Goal: Information Seeking & Learning: Learn about a topic

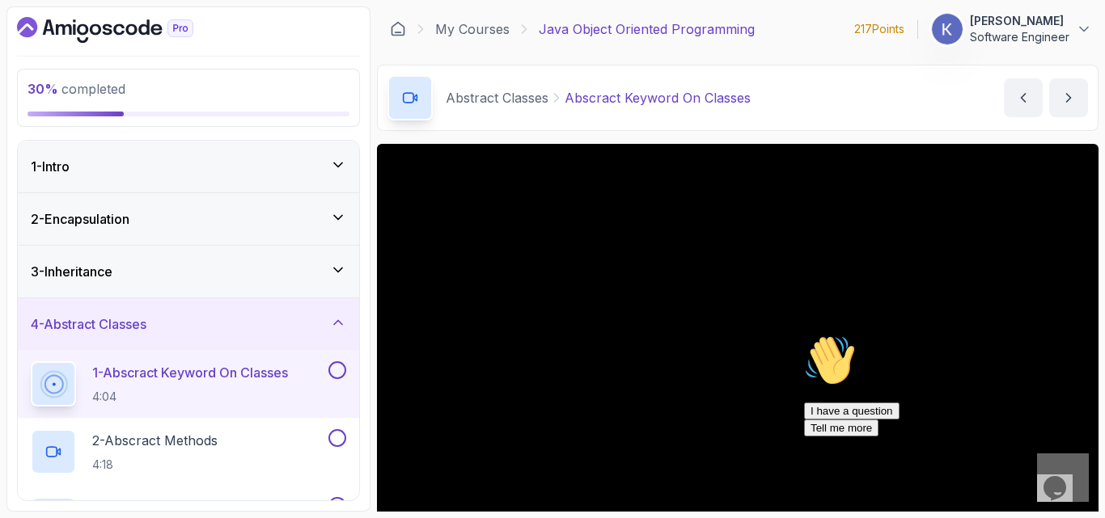
scroll to position [61, 0]
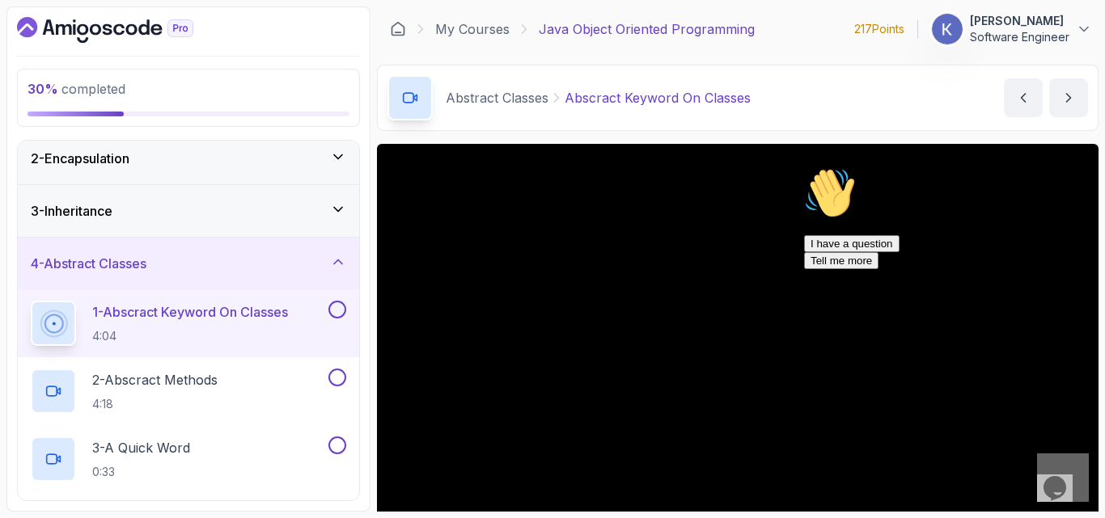
click at [804, 167] on icon "Chat attention grabber" at bounding box center [804, 167] width 0 height 0
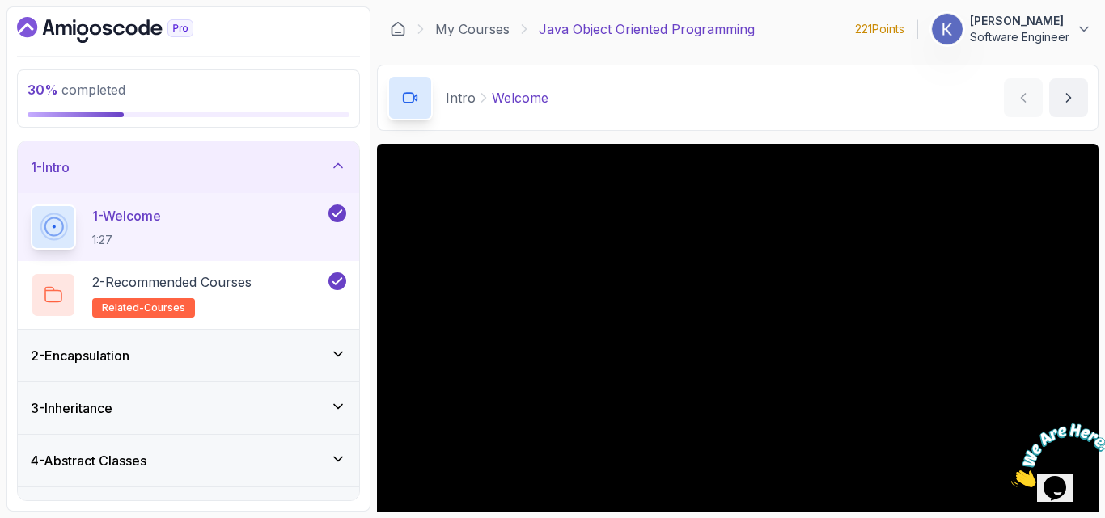
click at [245, 458] on div "4 - Abstract Classes" at bounding box center [188, 460] width 315 height 19
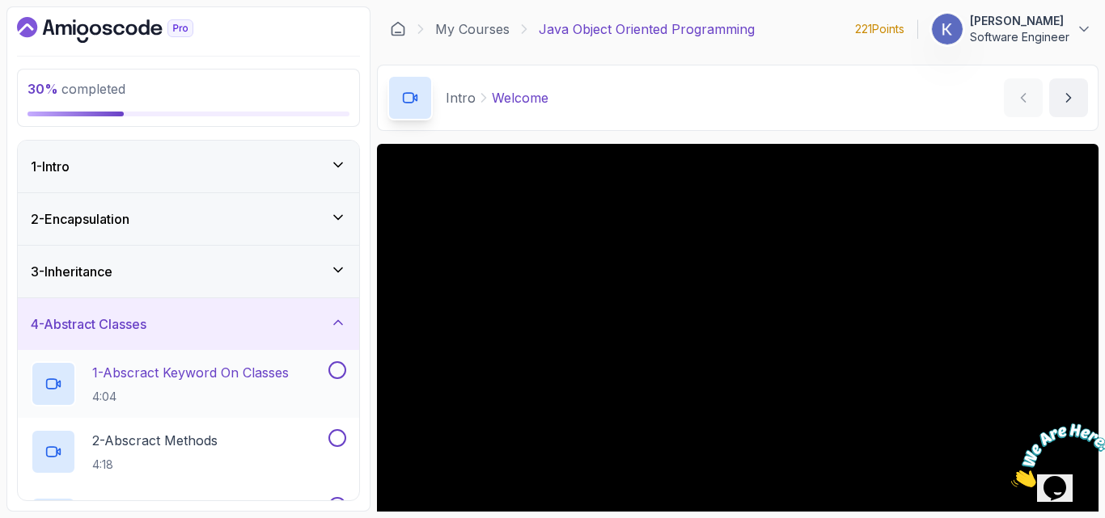
click at [195, 383] on p "1 - Abscract Keyword On Classes" at bounding box center [190, 372] width 197 height 19
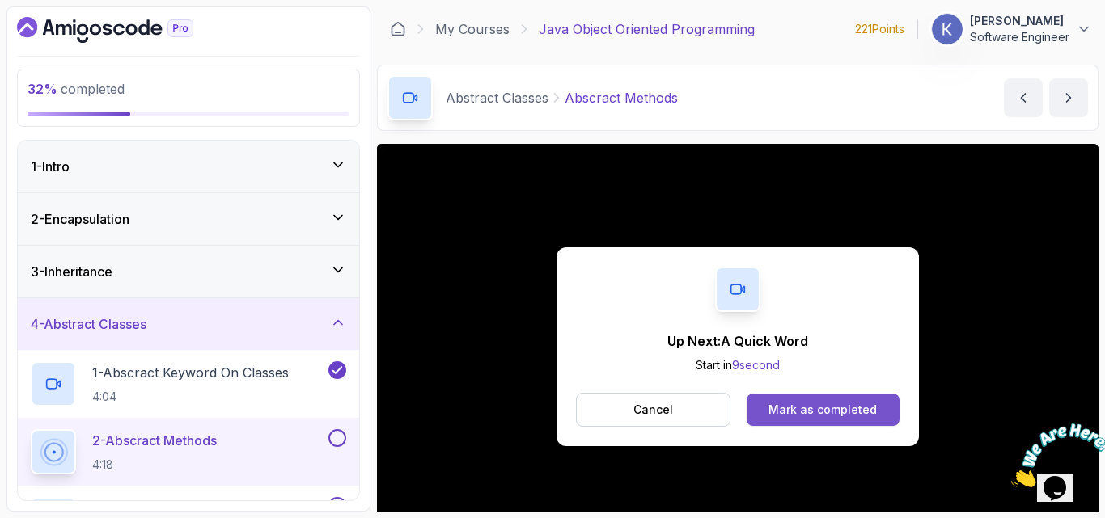
click at [879, 408] on button "Mark as completed" at bounding box center [822, 410] width 153 height 32
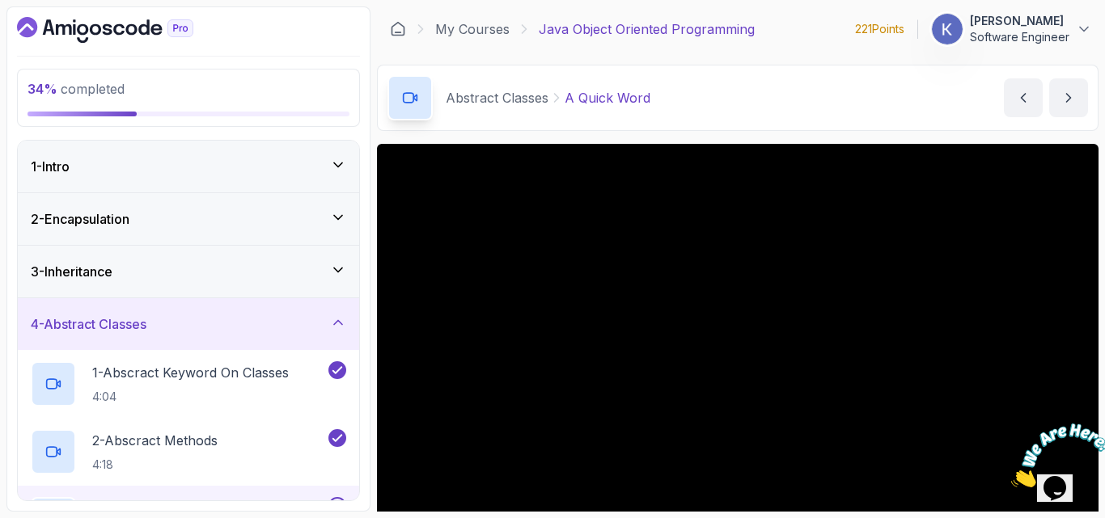
click at [25, 487] on div "3 - A Quick Word 0:33" at bounding box center [188, 520] width 341 height 68
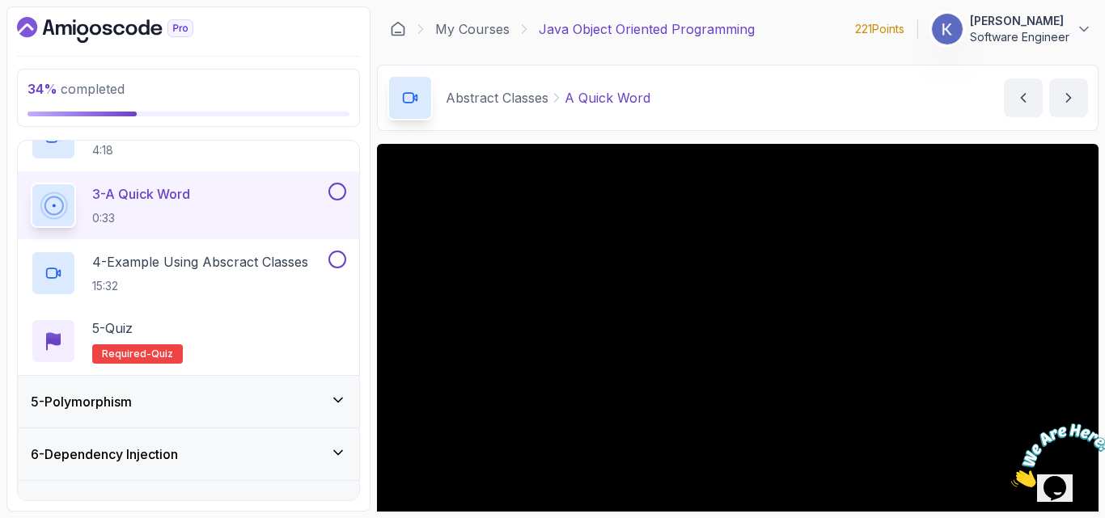
click at [6, 418] on section "34 % completed 1 - Intro 2 - Encapsulation 3 - Inheritance 4 - Abstract Classes…" at bounding box center [552, 259] width 1105 height 518
click at [12, 412] on div "34 % completed 1 - Intro 2 - Encapsulation 3 - Inheritance 4 - Abstract Classes…" at bounding box center [188, 258] width 364 height 505
click at [14, 203] on div "34 % completed 1 - Intro 2 - Encapsulation 3 - Inheritance 4 - Abstract Classes…" at bounding box center [188, 258] width 364 height 505
click at [20, 209] on div "3 - A Quick Word 0:33" at bounding box center [188, 205] width 341 height 68
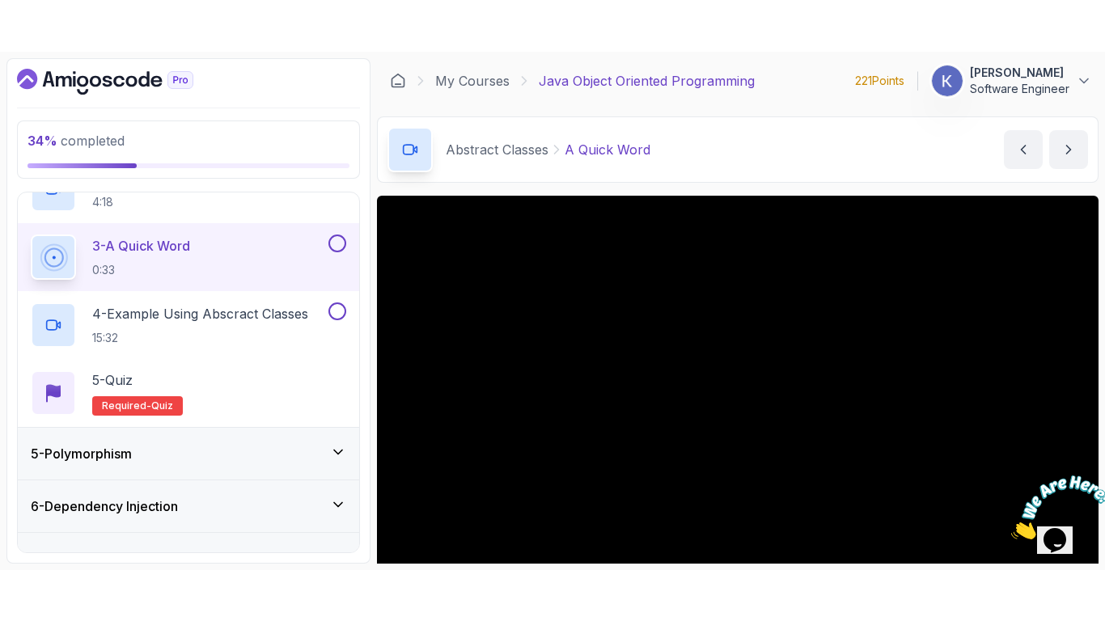
scroll to position [399, 0]
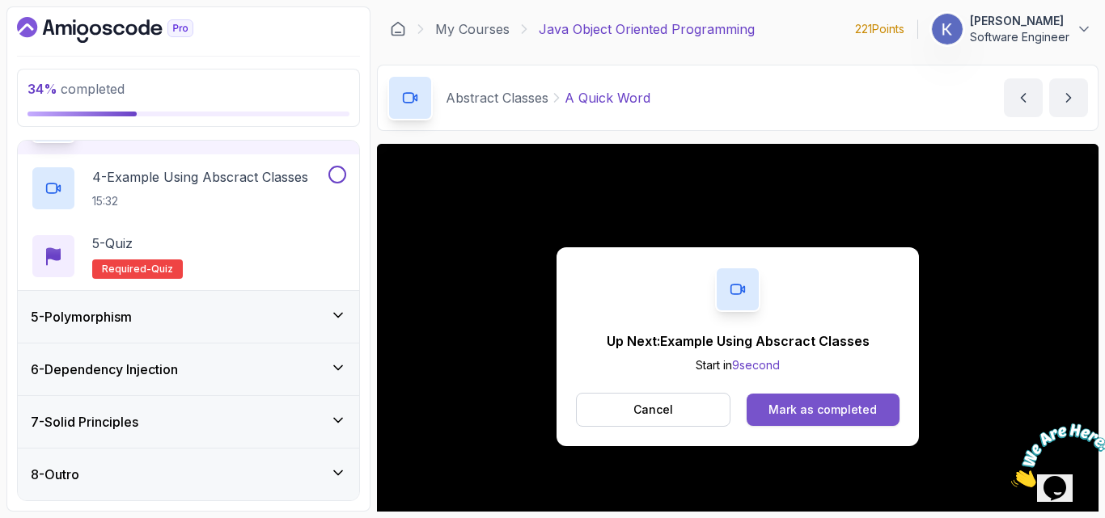
click at [815, 399] on button "Mark as completed" at bounding box center [822, 410] width 153 height 32
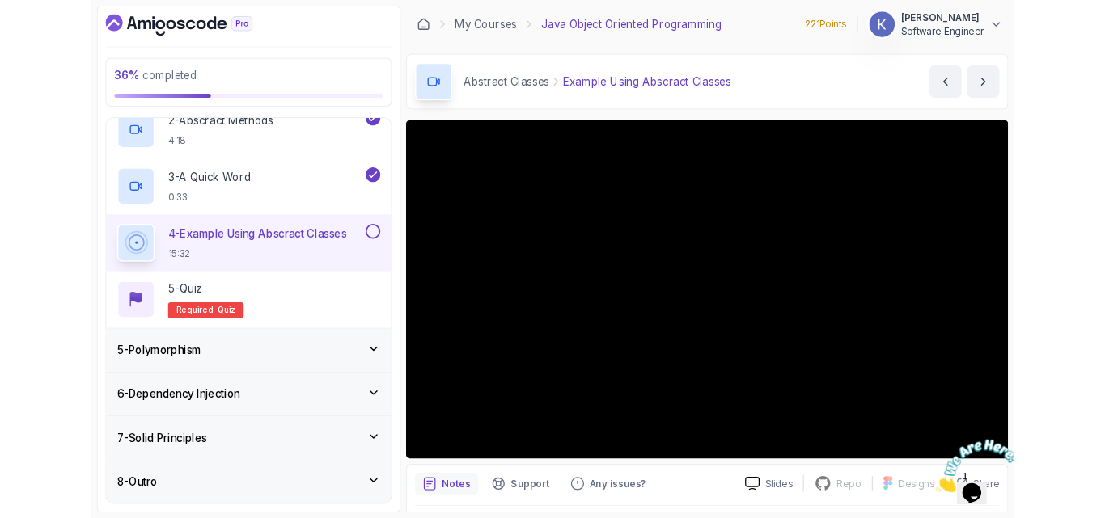
scroll to position [298, 0]
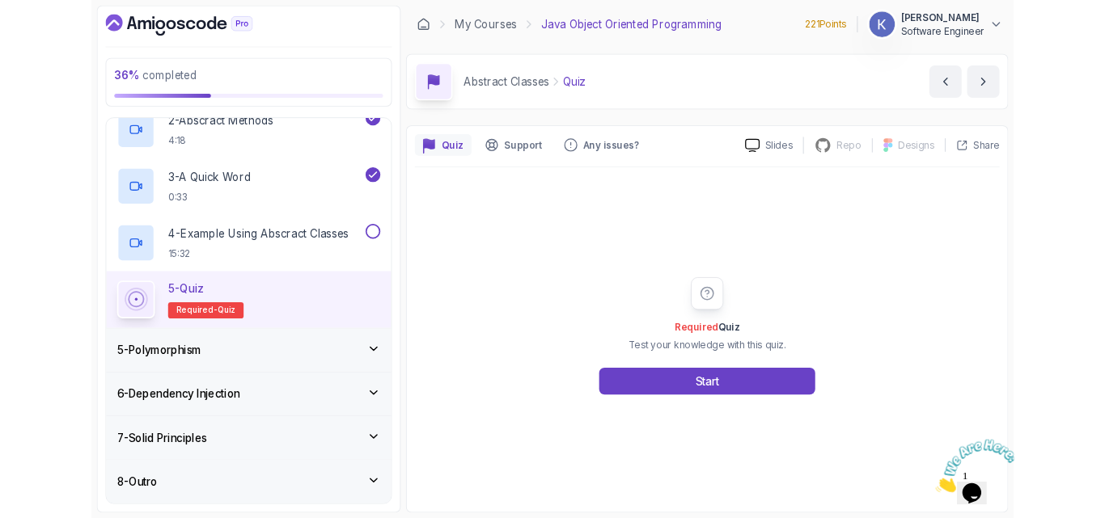
scroll to position [399, 0]
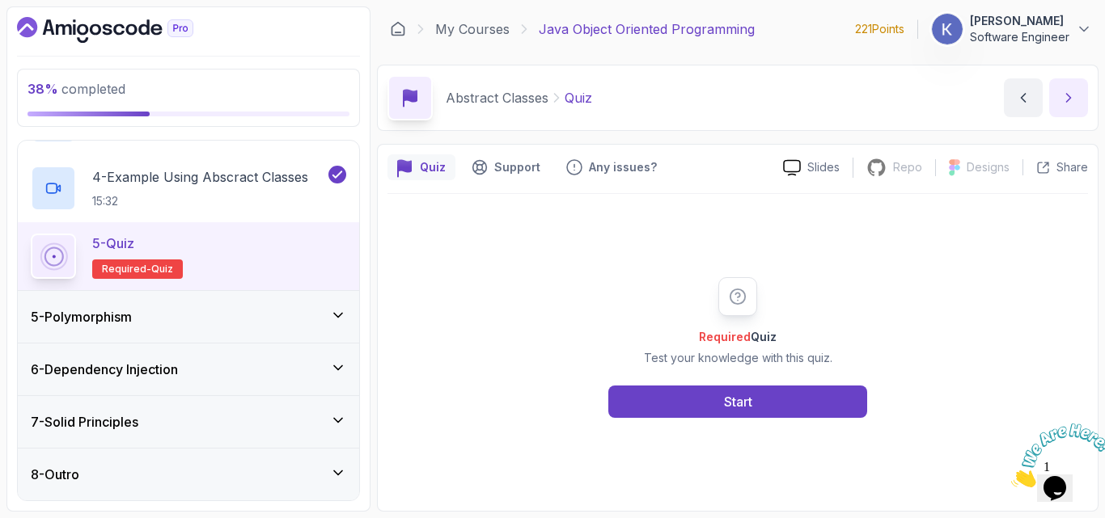
click at [1068, 86] on button "next content" at bounding box center [1068, 97] width 39 height 39
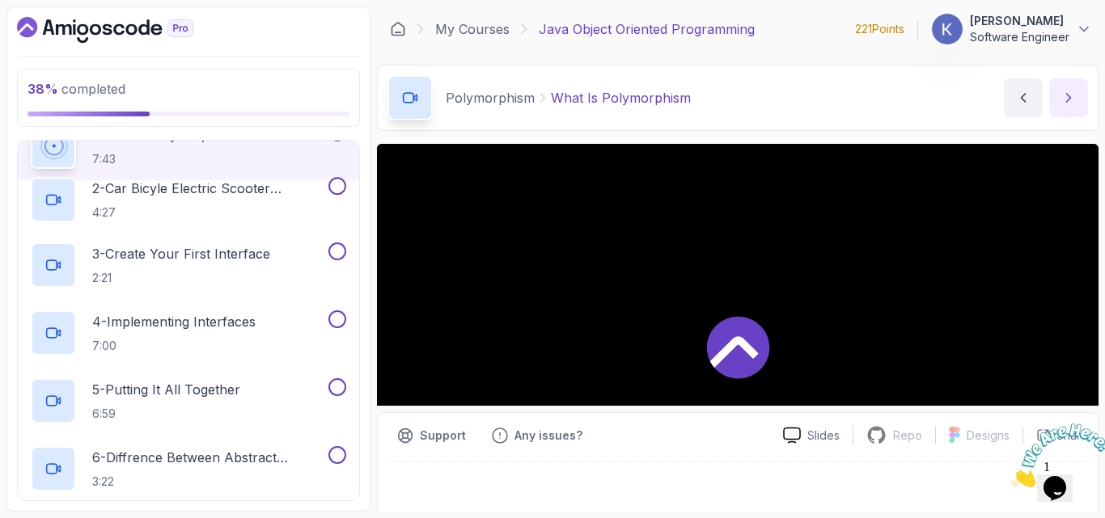
scroll to position [61, 0]
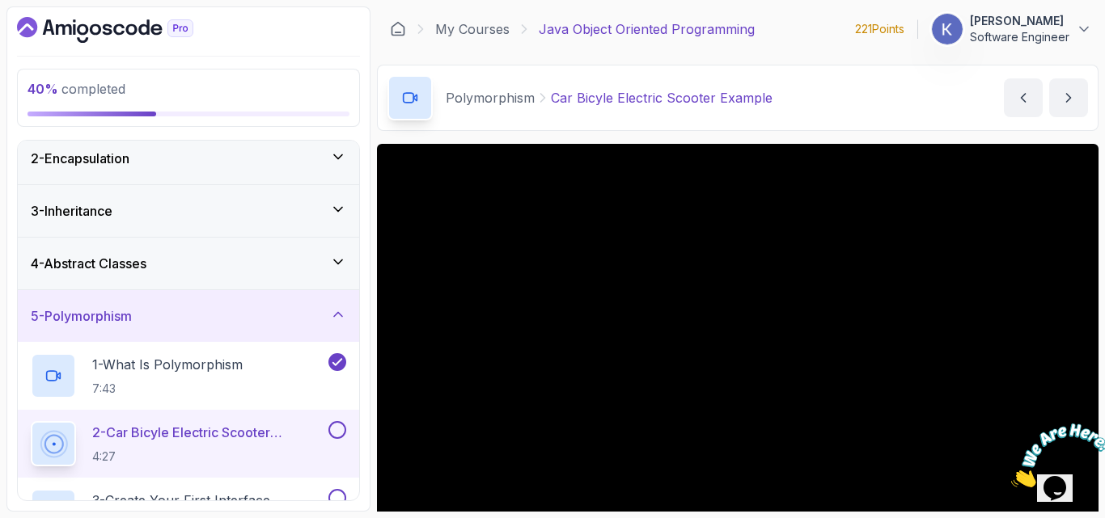
click at [23, 437] on div "2 - Car Bicyle Electric Scooter Example 4:27" at bounding box center [188, 444] width 341 height 68
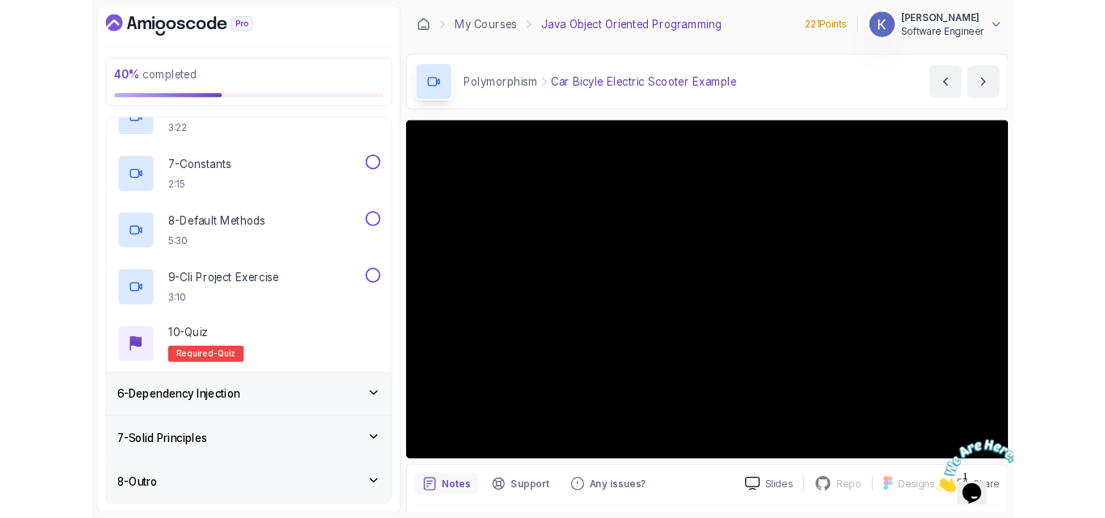
scroll to position [636, 0]
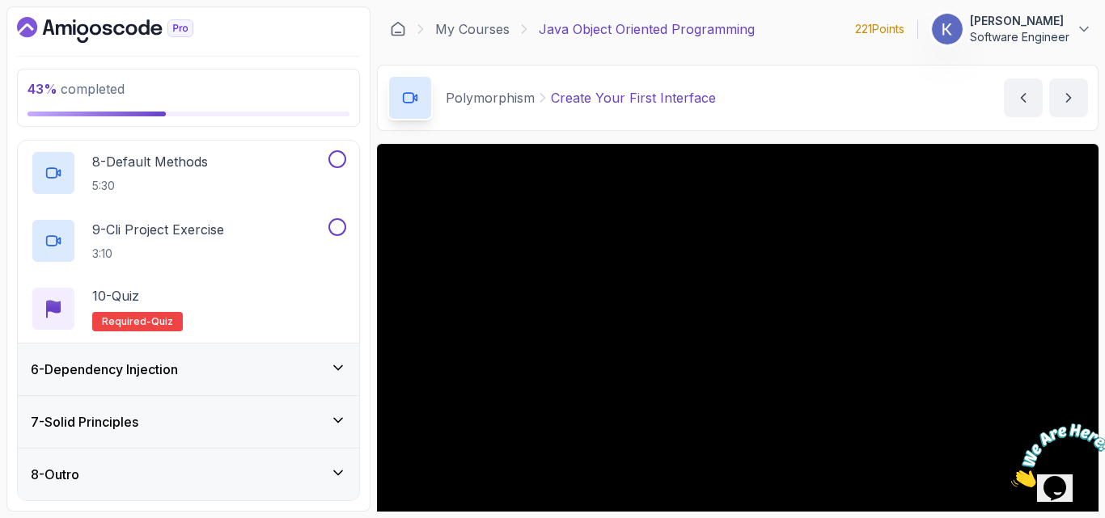
scroll to position [636, 0]
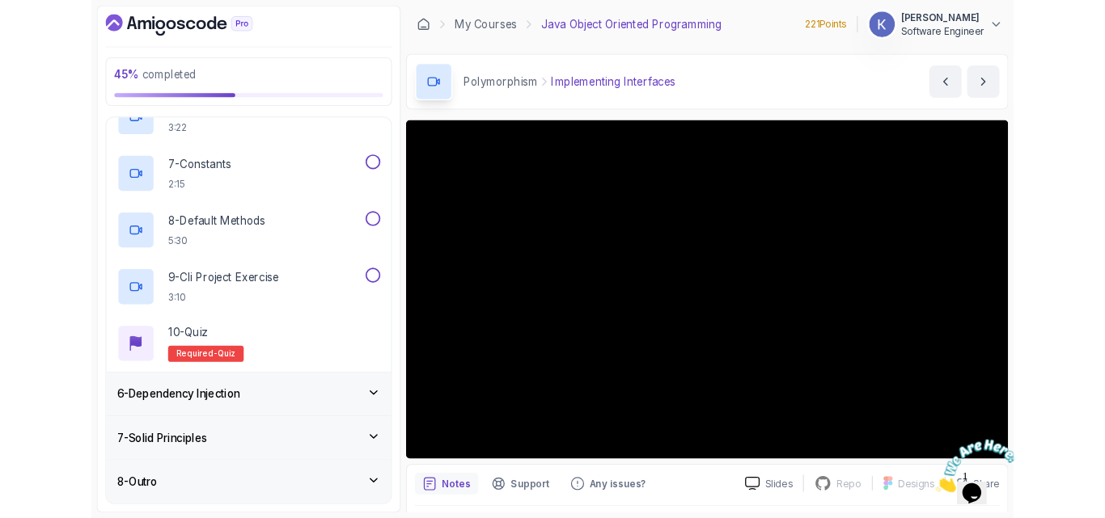
scroll to position [636, 0]
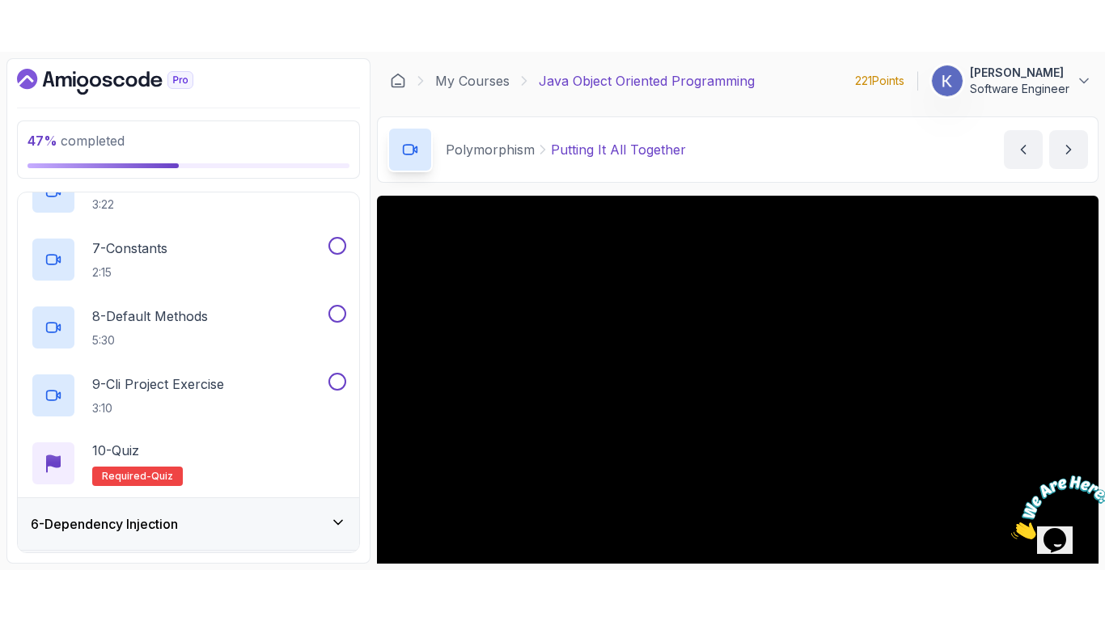
scroll to position [739, 0]
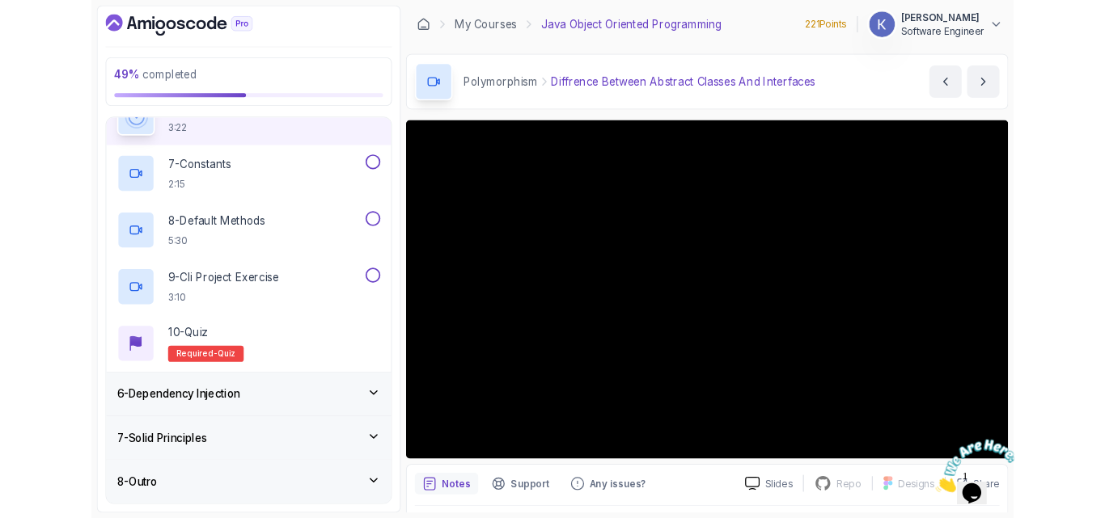
scroll to position [636, 0]
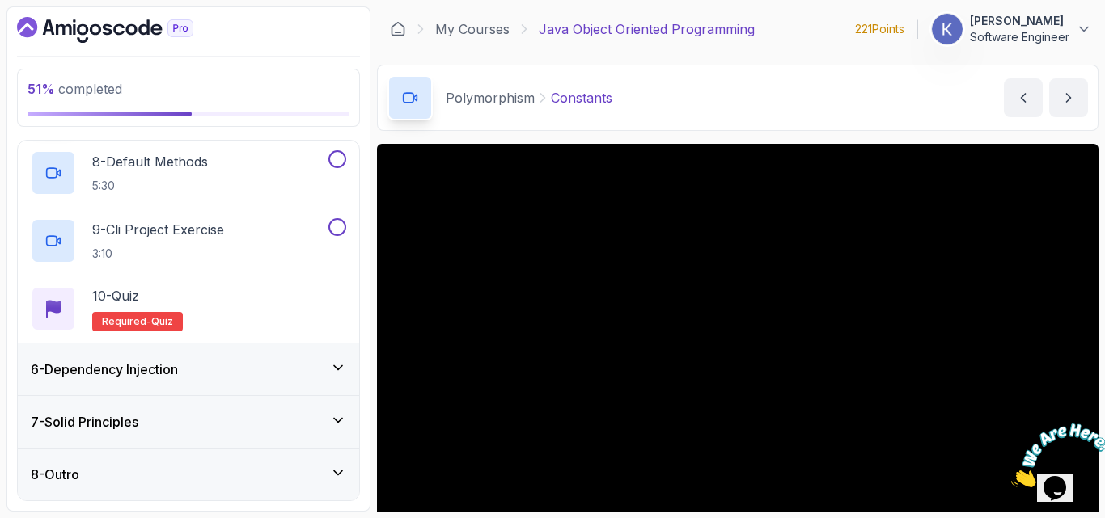
scroll to position [636, 0]
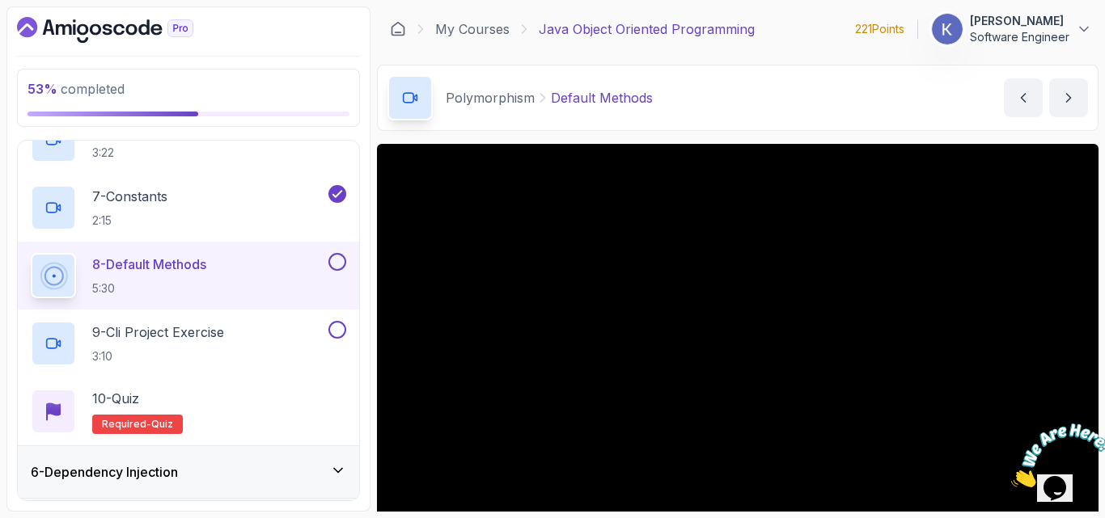
scroll to position [739, 0]
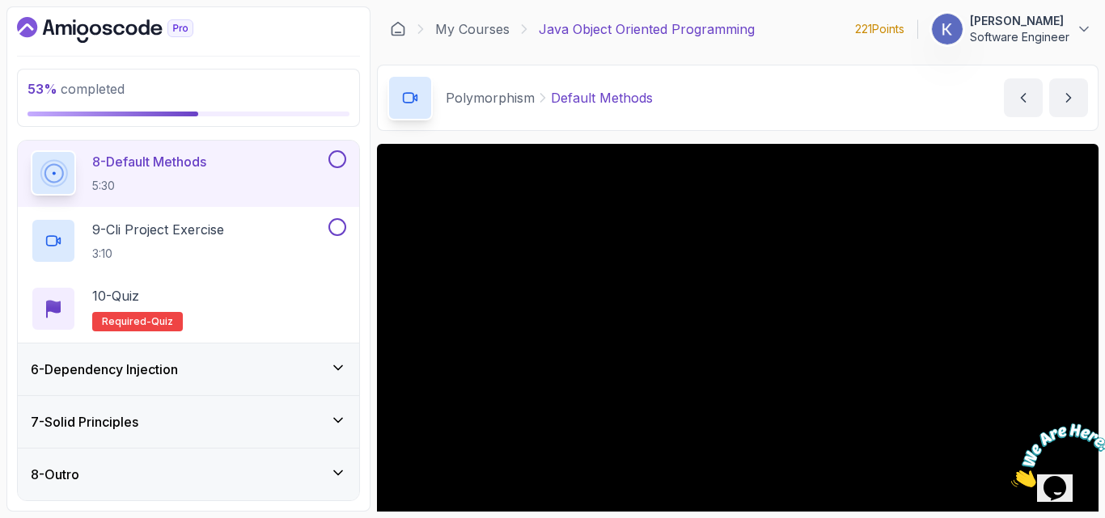
click at [302, 365] on div "6 - Dependency Injection" at bounding box center [188, 369] width 315 height 19
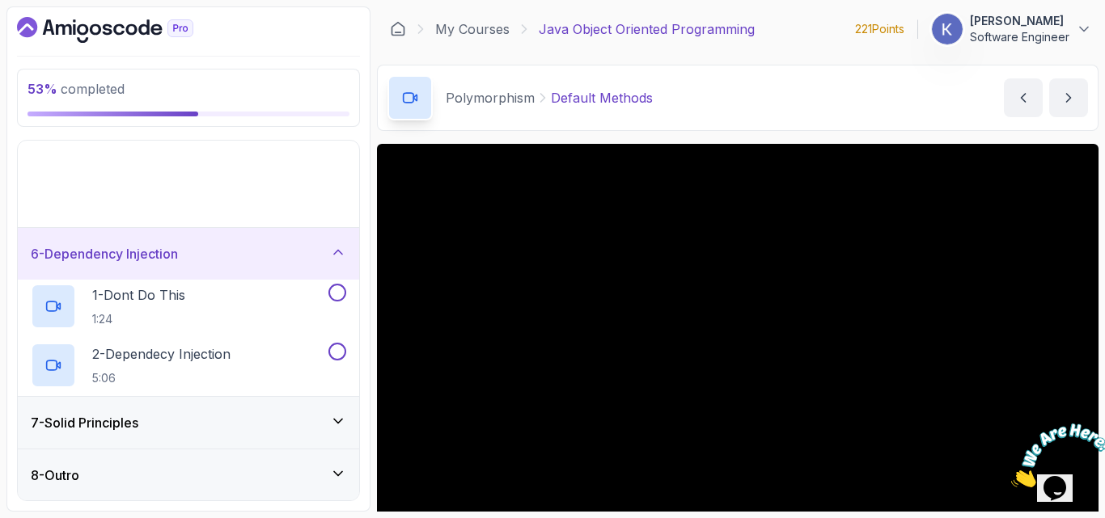
scroll to position [61, 0]
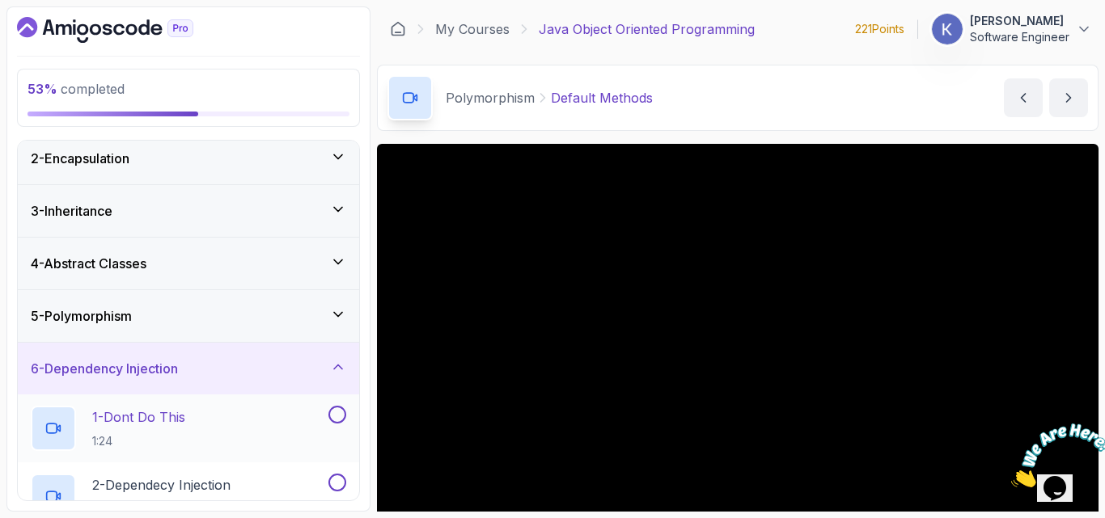
click at [230, 419] on div "1 - Dont Do This 1:24" at bounding box center [178, 428] width 294 height 45
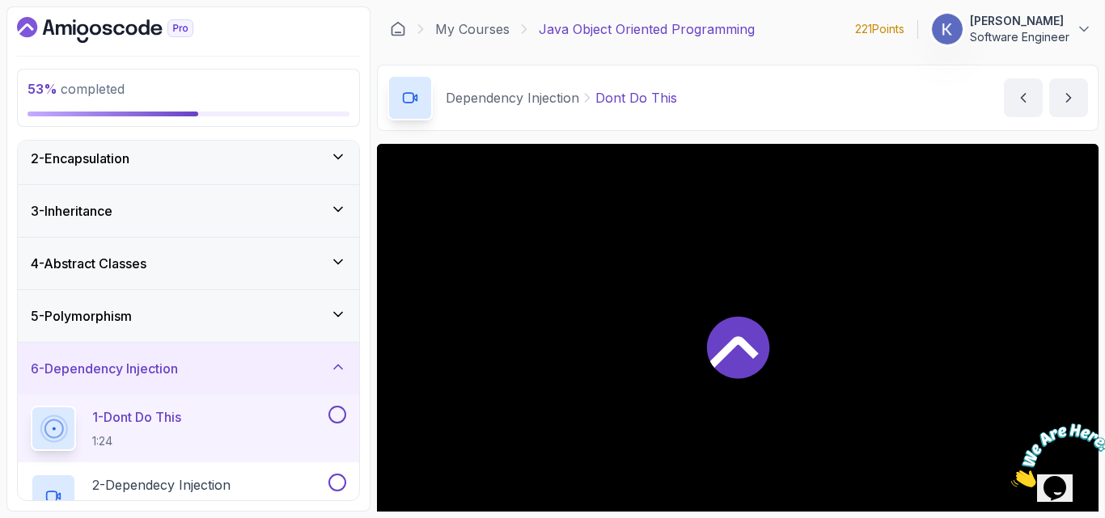
click at [23, 430] on div "1 - Dont Do This 1:24" at bounding box center [188, 429] width 341 height 68
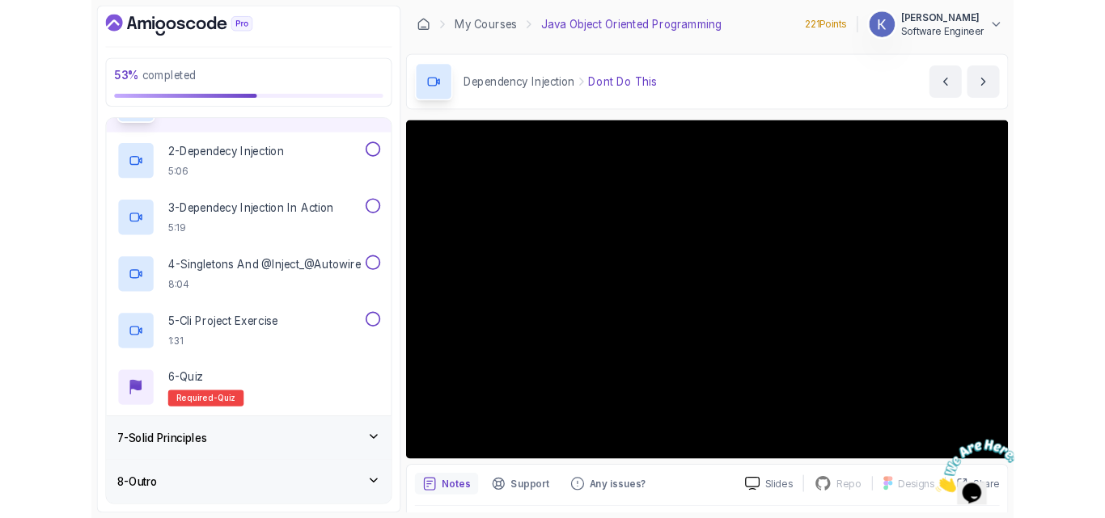
scroll to position [366, 0]
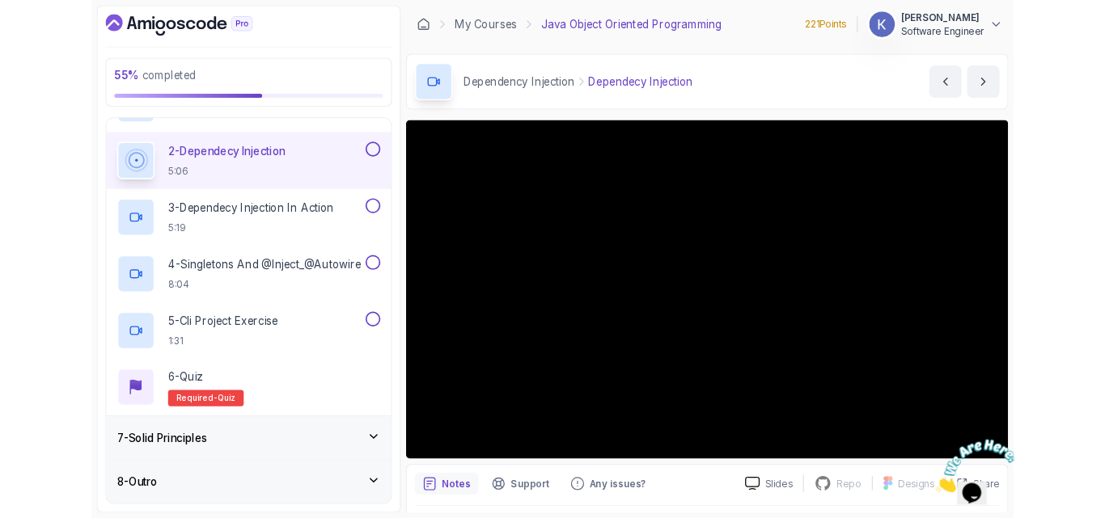
scroll to position [366, 0]
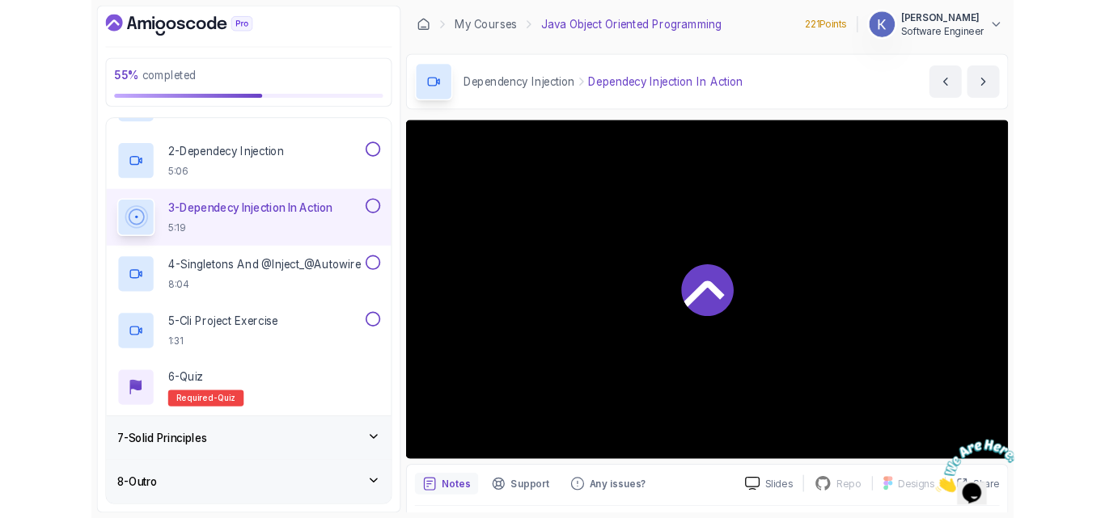
scroll to position [375, 0]
